Goal: Task Accomplishment & Management: Manage account settings

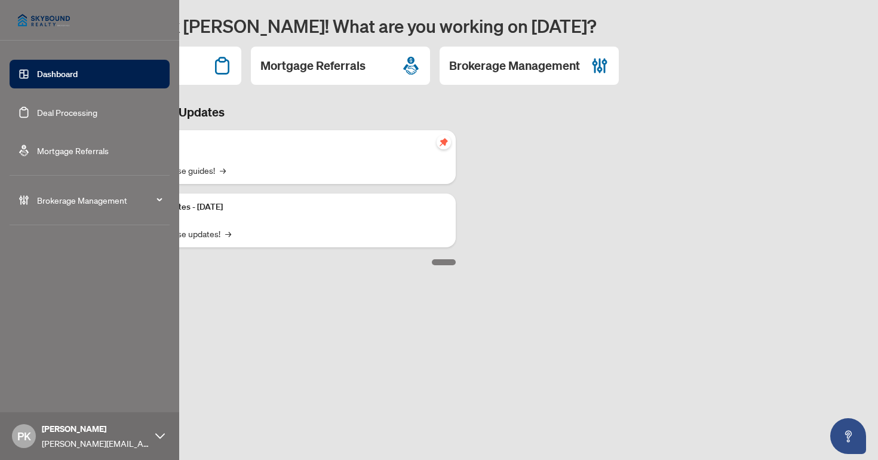
click at [152, 201] on span "Brokerage Management" at bounding box center [99, 200] width 124 height 13
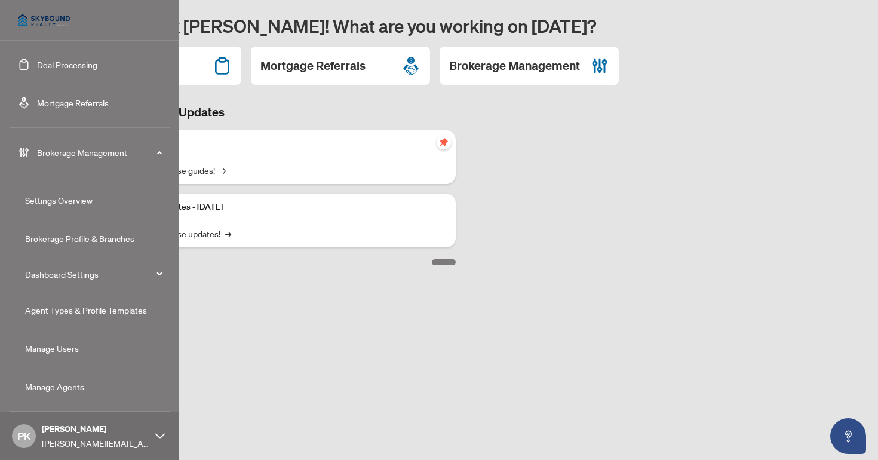
scroll to position [48, 0]
click at [69, 385] on link "Manage Agents" at bounding box center [54, 386] width 59 height 11
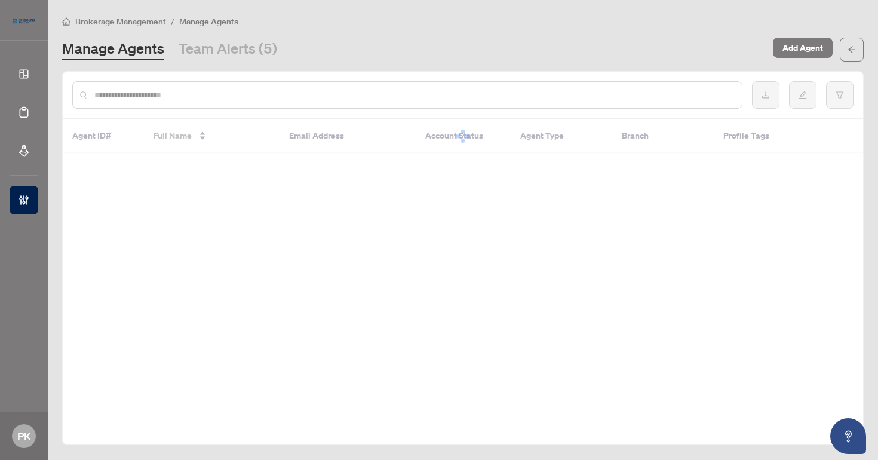
click at [157, 94] on input "text" at bounding box center [413, 94] width 638 height 13
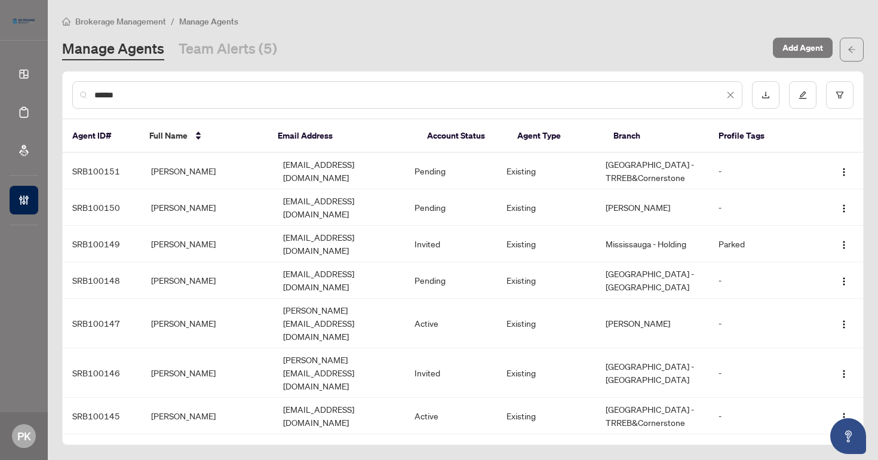
type input "******"
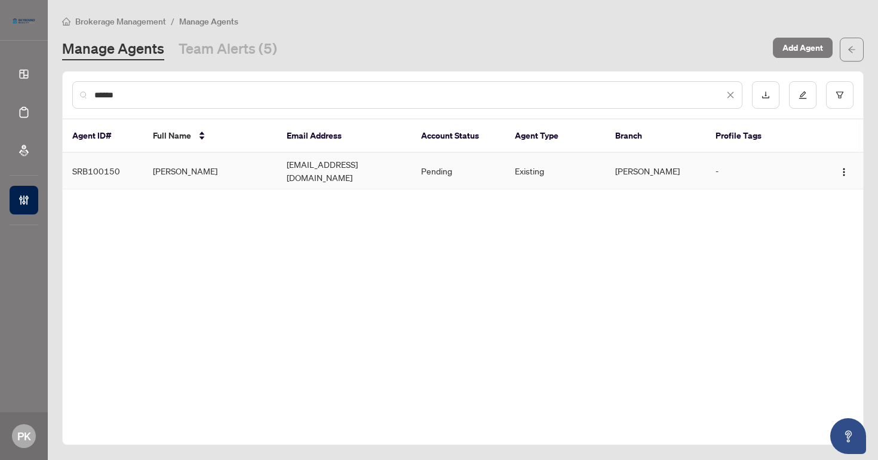
click at [667, 165] on td "[PERSON_NAME]" at bounding box center [656, 171] width 100 height 36
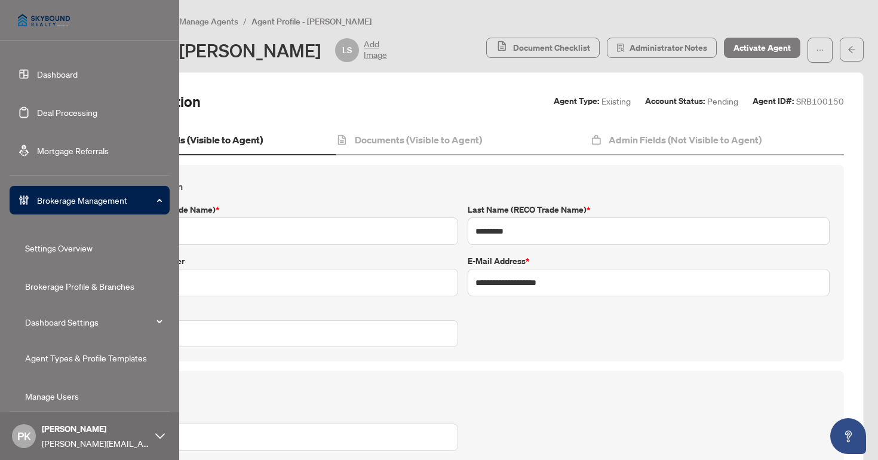
click at [76, 113] on link "Deal Processing" at bounding box center [67, 112] width 60 height 11
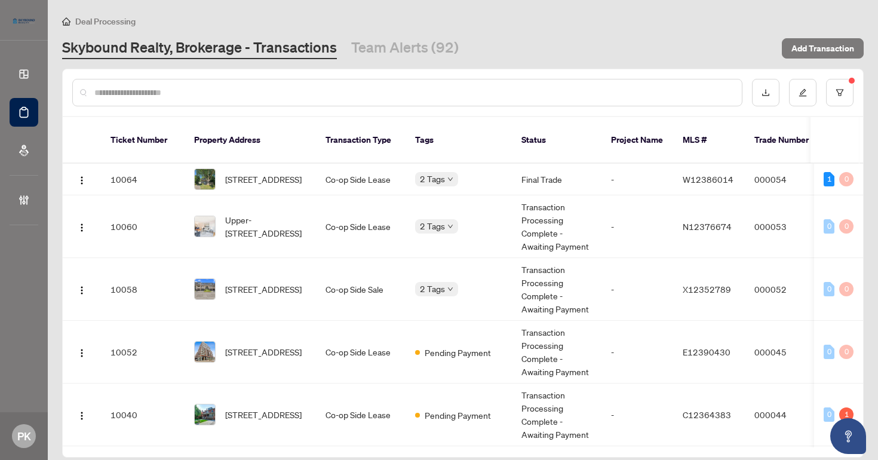
click at [218, 87] on input "text" at bounding box center [413, 92] width 638 height 13
type input "*"
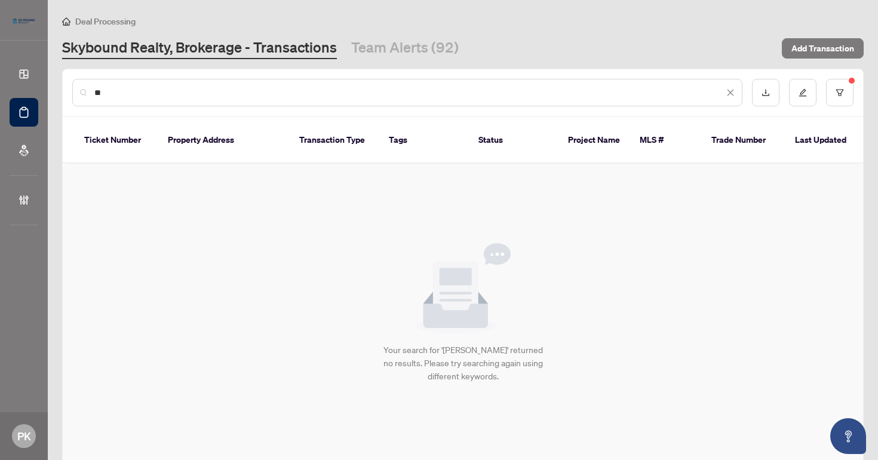
type input "*"
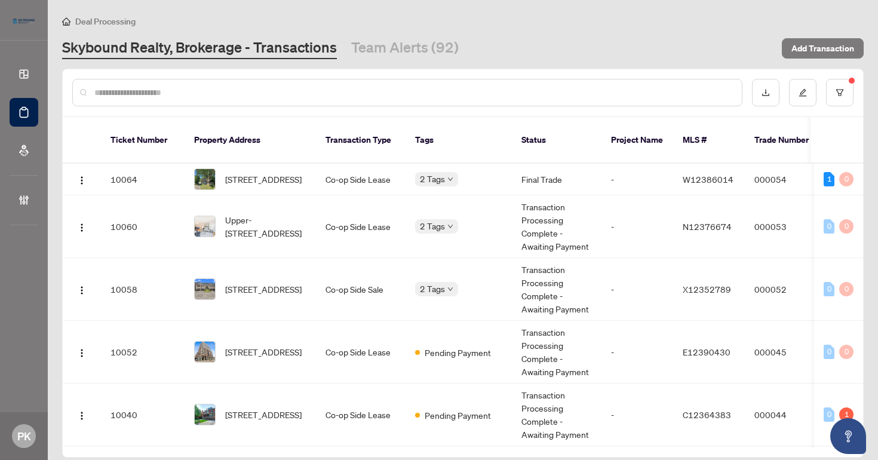
click at [653, 38] on div "Skybound Realty, Brokerage - Transactions Team Alerts (92)" at bounding box center [418, 49] width 713 height 22
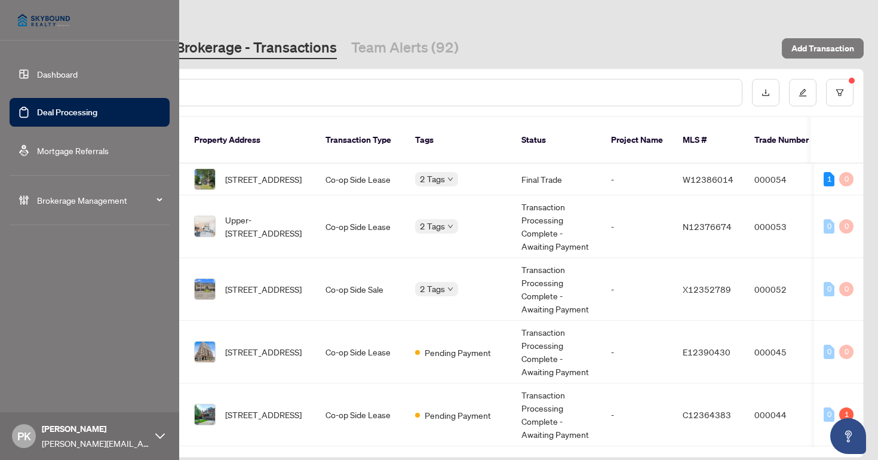
click at [60, 75] on link "Dashboard" at bounding box center [57, 74] width 41 height 11
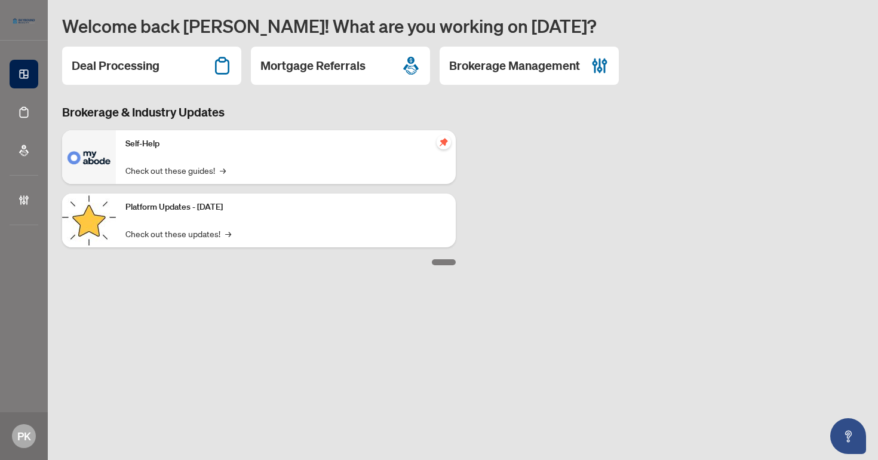
drag, startPoint x: 558, startPoint y: 156, endPoint x: 579, endPoint y: 153, distance: 20.5
click at [560, 155] on div "Brokerage & Industry Updates Self-Help Check out these guides! → Platform Updat…" at bounding box center [463, 184] width 816 height 161
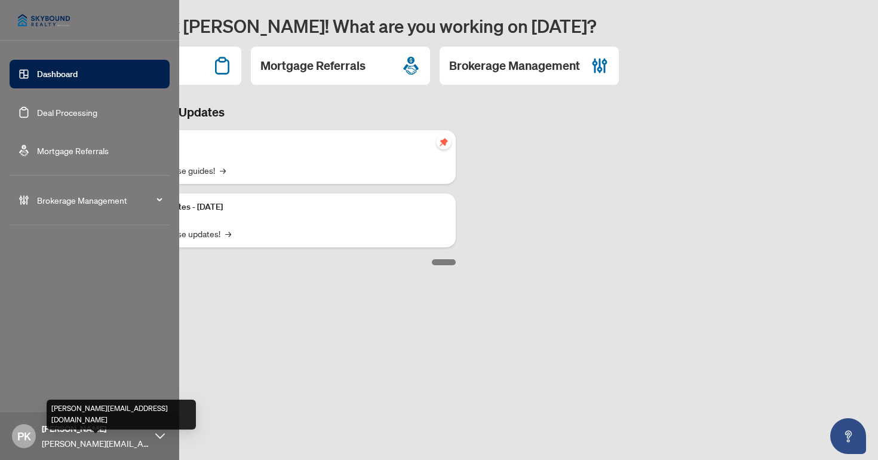
click at [85, 438] on span "[PERSON_NAME][EMAIL_ADDRESS][DOMAIN_NAME]" at bounding box center [96, 443] width 108 height 13
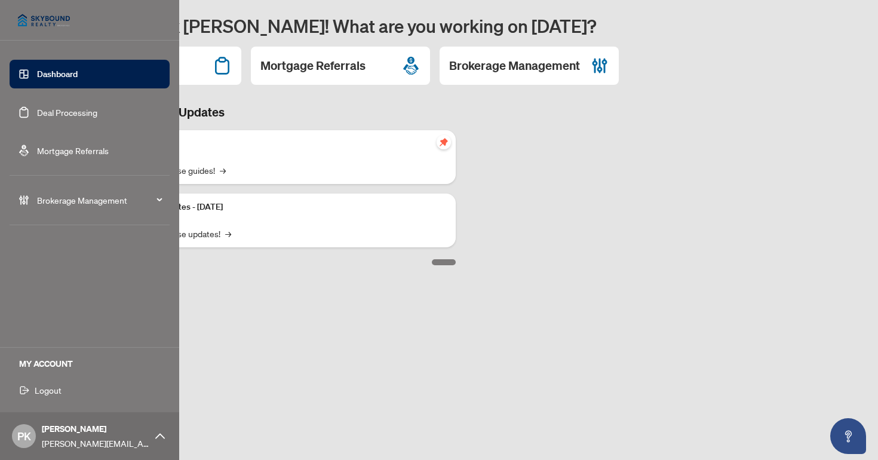
click at [53, 391] on span "Logout" at bounding box center [48, 389] width 27 height 19
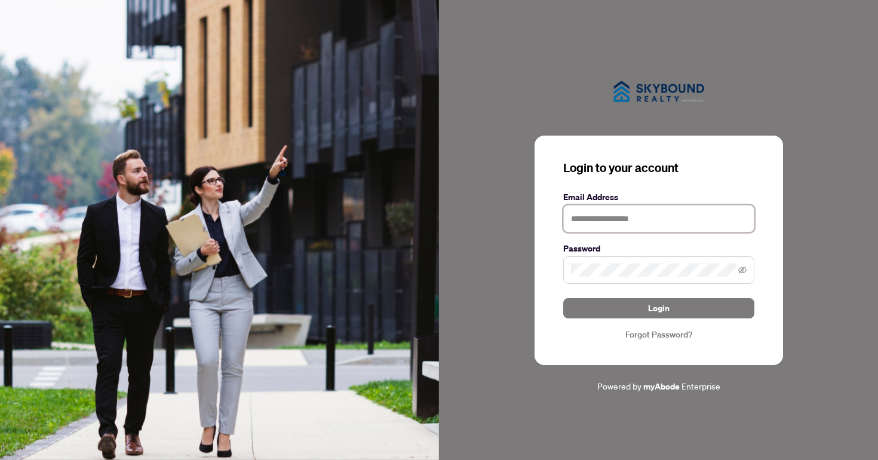
type input "**********"
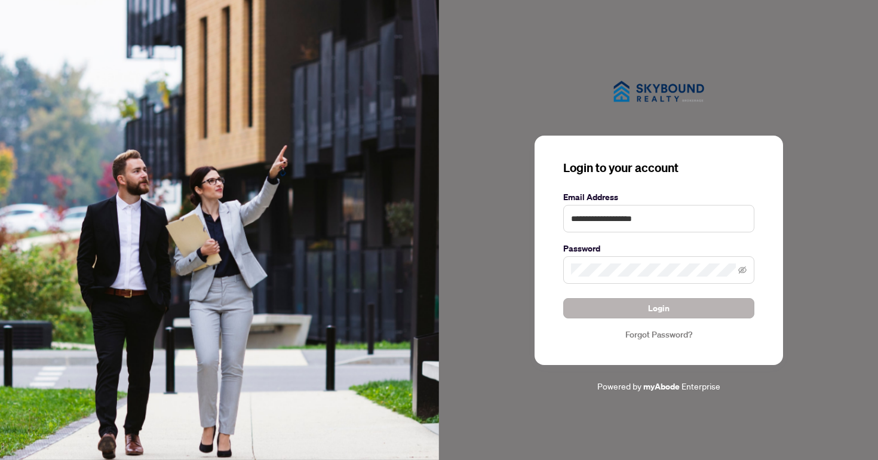
click at [685, 308] on button "Login" at bounding box center [658, 308] width 191 height 20
